Goal: Information Seeking & Learning: Learn about a topic

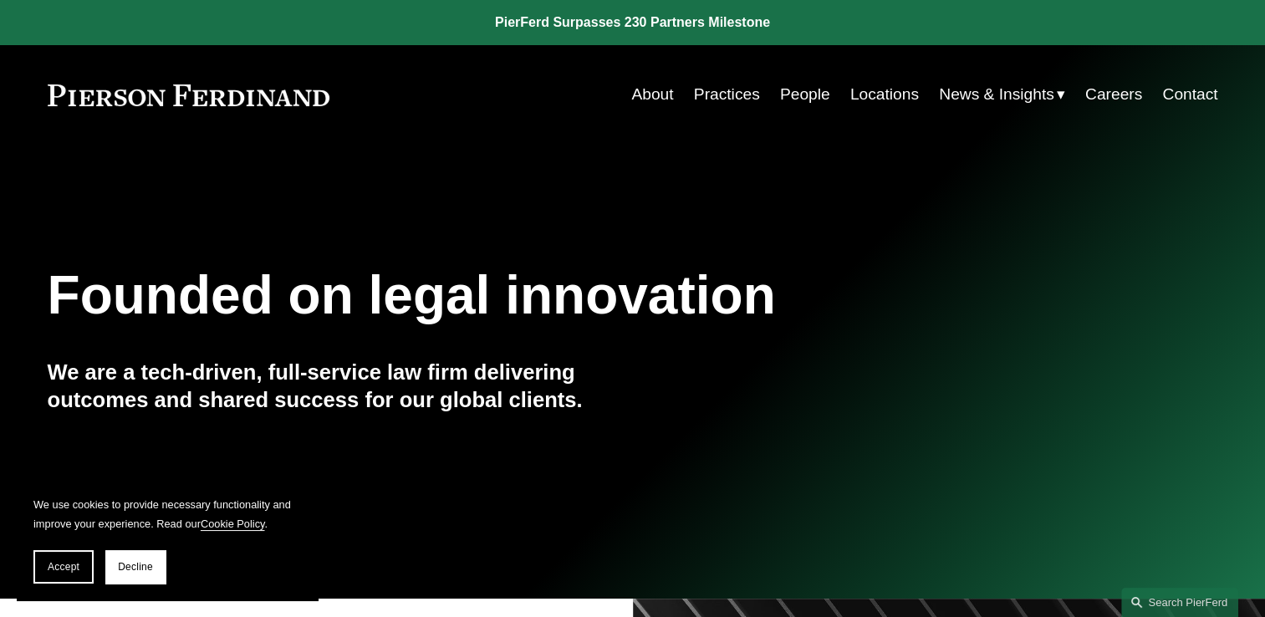
click at [0, 0] on span "Insights" at bounding box center [0, 0] width 0 height 0
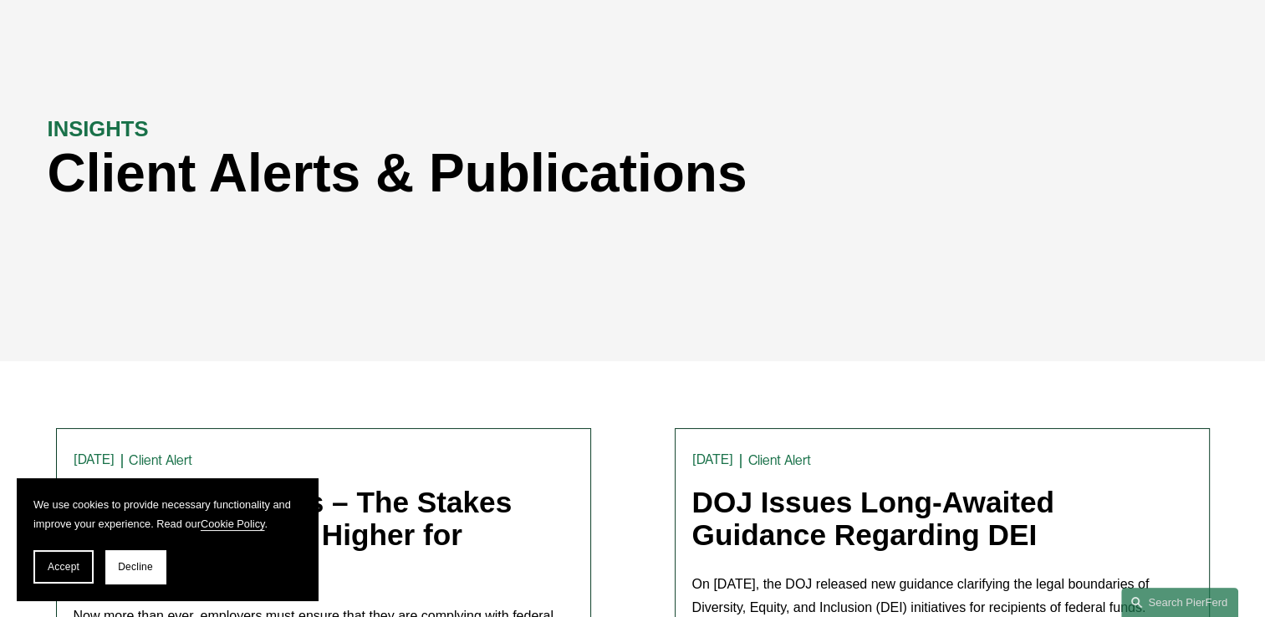
scroll to position [334, 0]
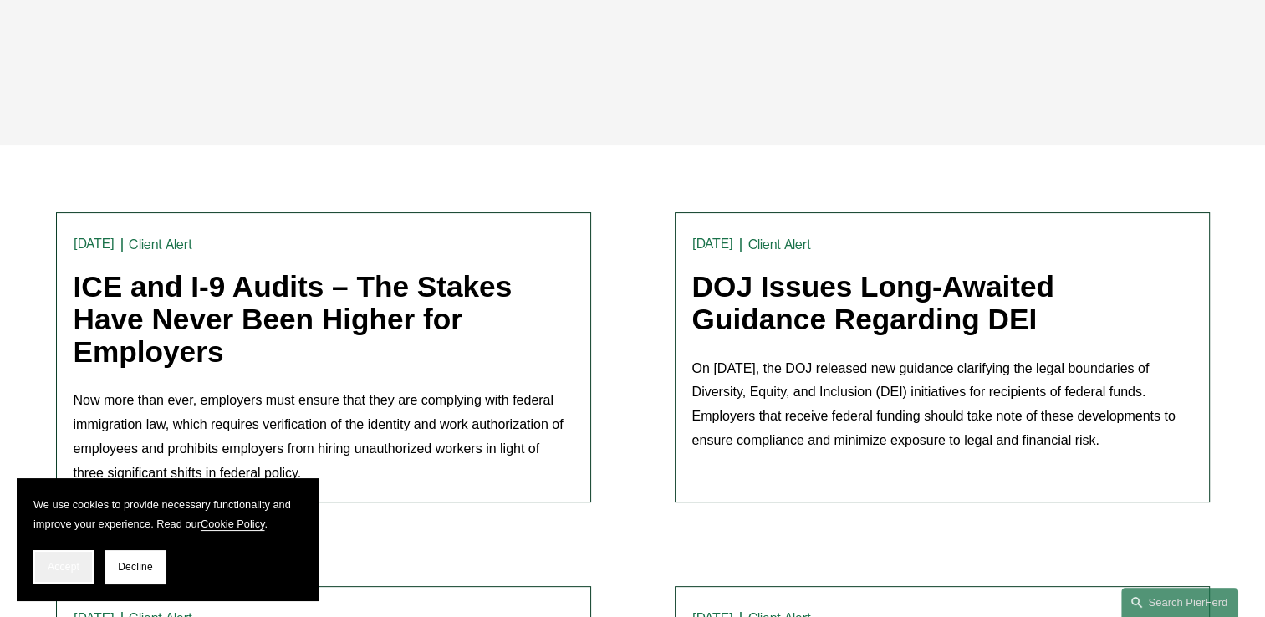
click at [70, 567] on span "Accept" at bounding box center [64, 567] width 32 height 12
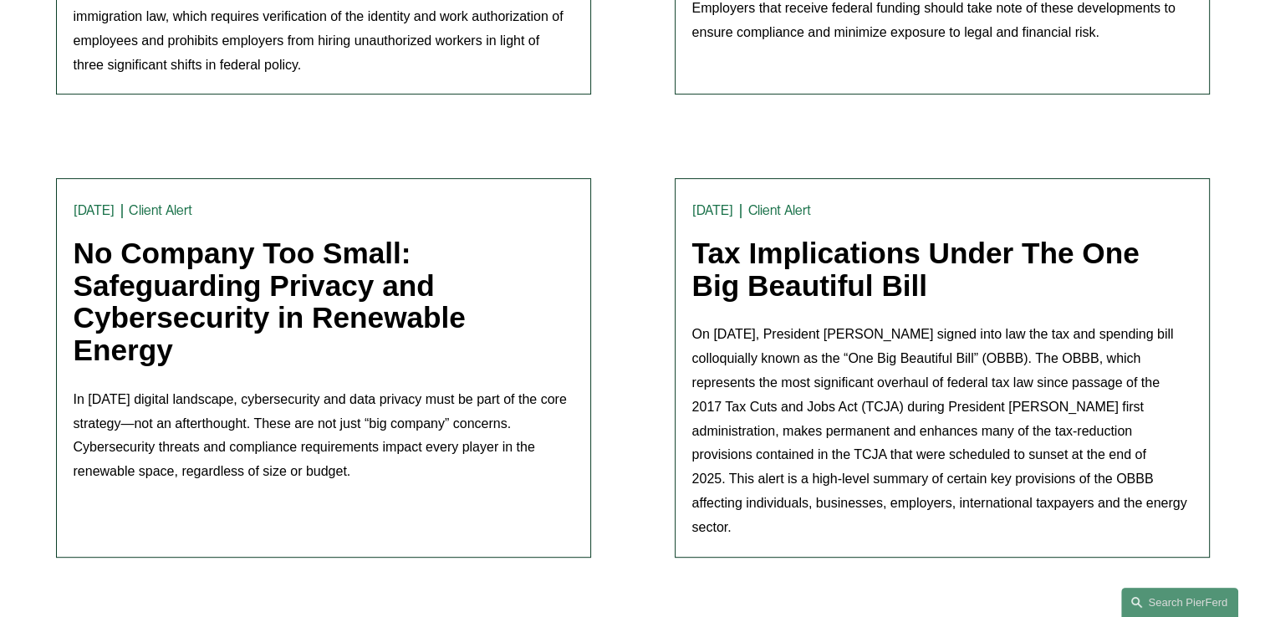
scroll to position [752, 0]
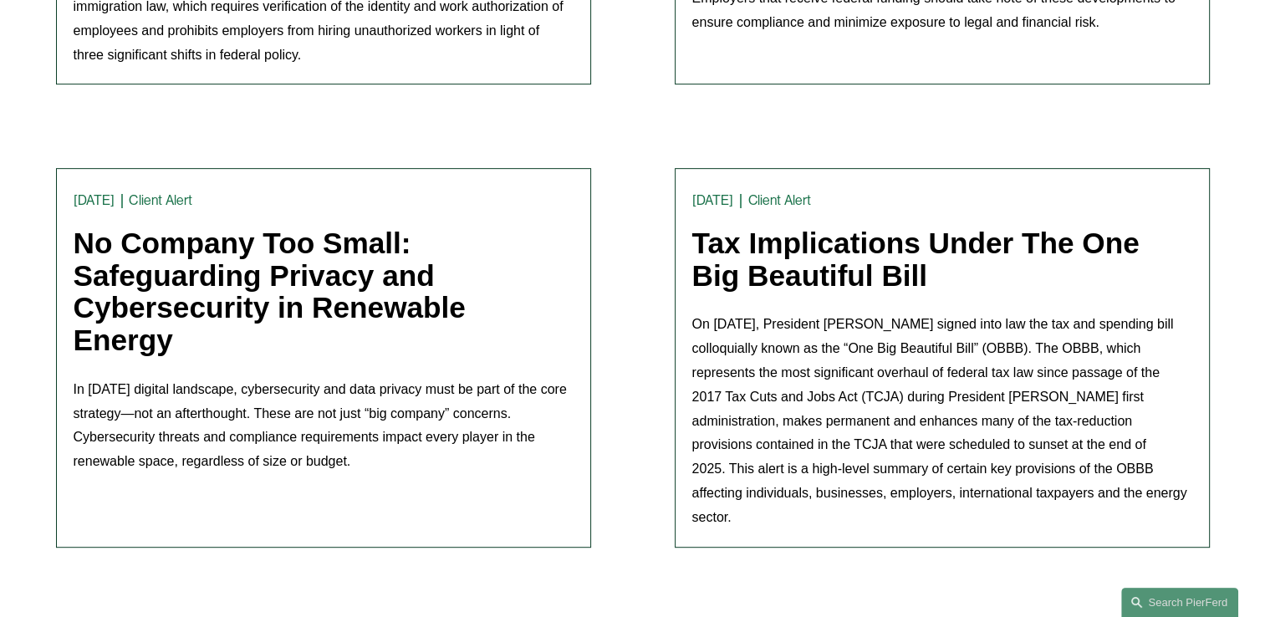
click at [252, 278] on link "No Company Too Small: Safeguarding Privacy and Cybersecurity in Renewable Energy" at bounding box center [270, 292] width 392 height 130
